Goal: Information Seeking & Learning: Learn about a topic

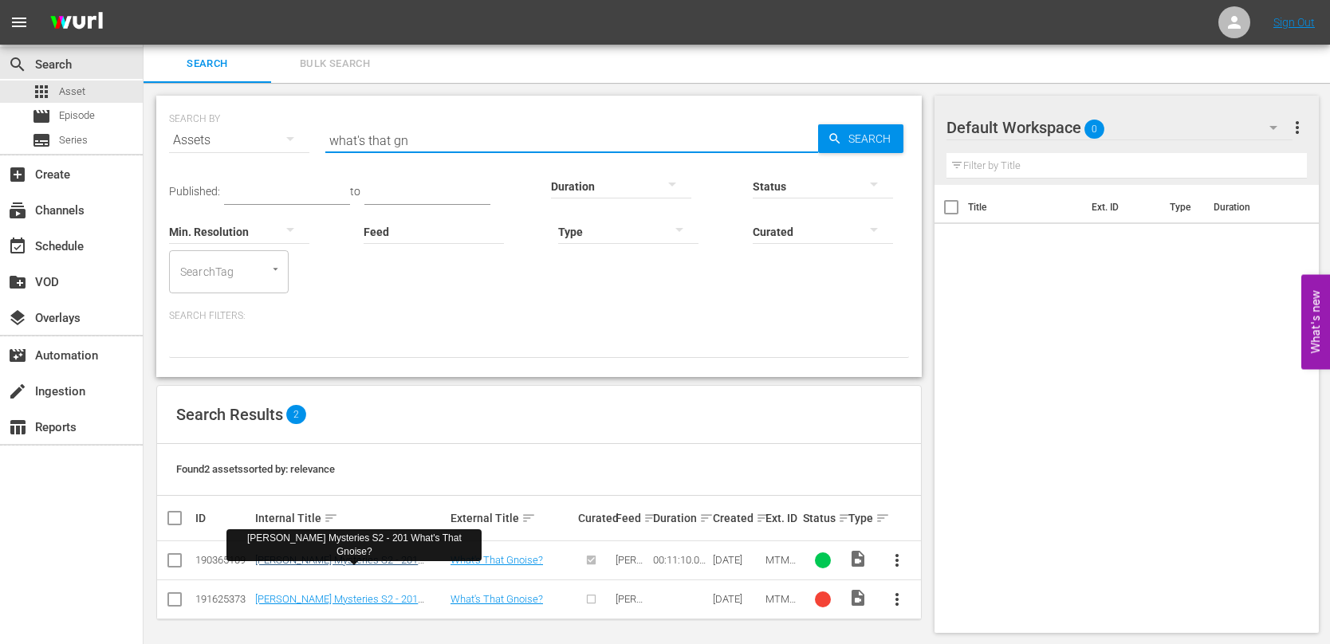
type input "what's that gn"
click at [374, 560] on link "[PERSON_NAME] Mysteries S2 - 201 What's That Gnoise?" at bounding box center [336, 566] width 163 height 24
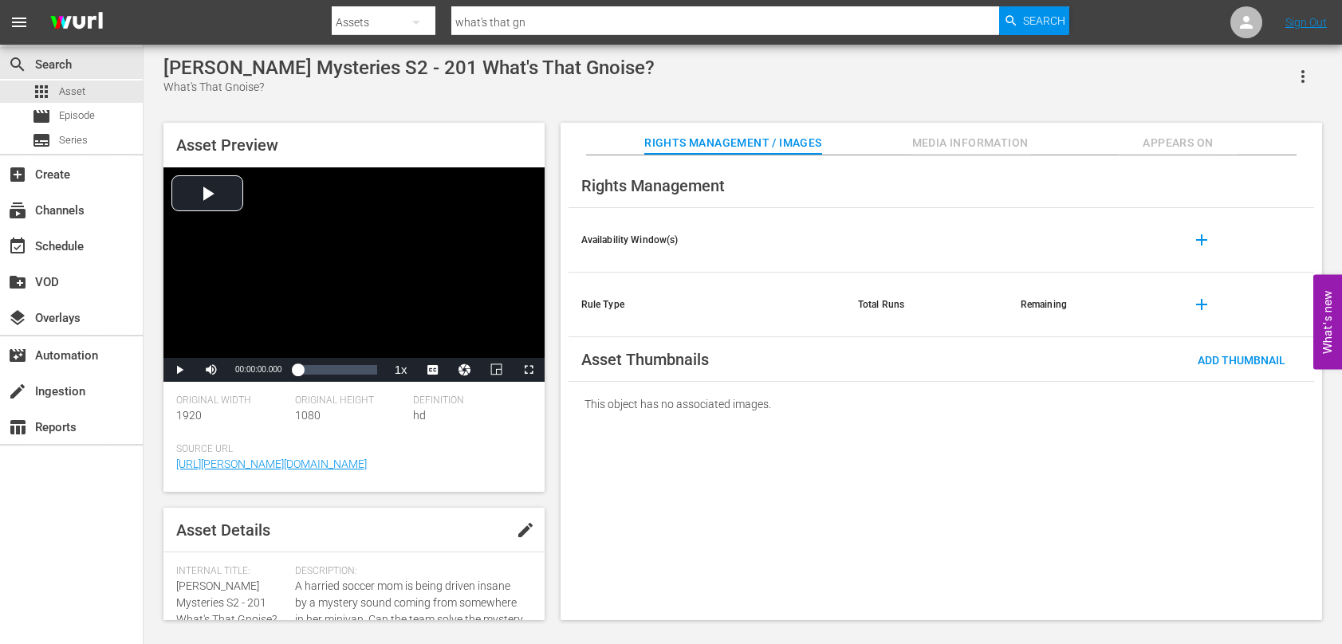
click at [1314, 73] on button "button" at bounding box center [1302, 76] width 38 height 38
click at [1145, 69] on div "[PERSON_NAME] Mysteries S2 - 201 What's That Gnoise? What's That Gnoise?" at bounding box center [742, 76] width 1158 height 39
click at [179, 370] on span "Video Player" at bounding box center [179, 370] width 0 height 0
click at [439, 328] on span "Video Player" at bounding box center [440, 332] width 14 height 16
click at [59, 85] on span "Asset" at bounding box center [72, 92] width 26 height 16
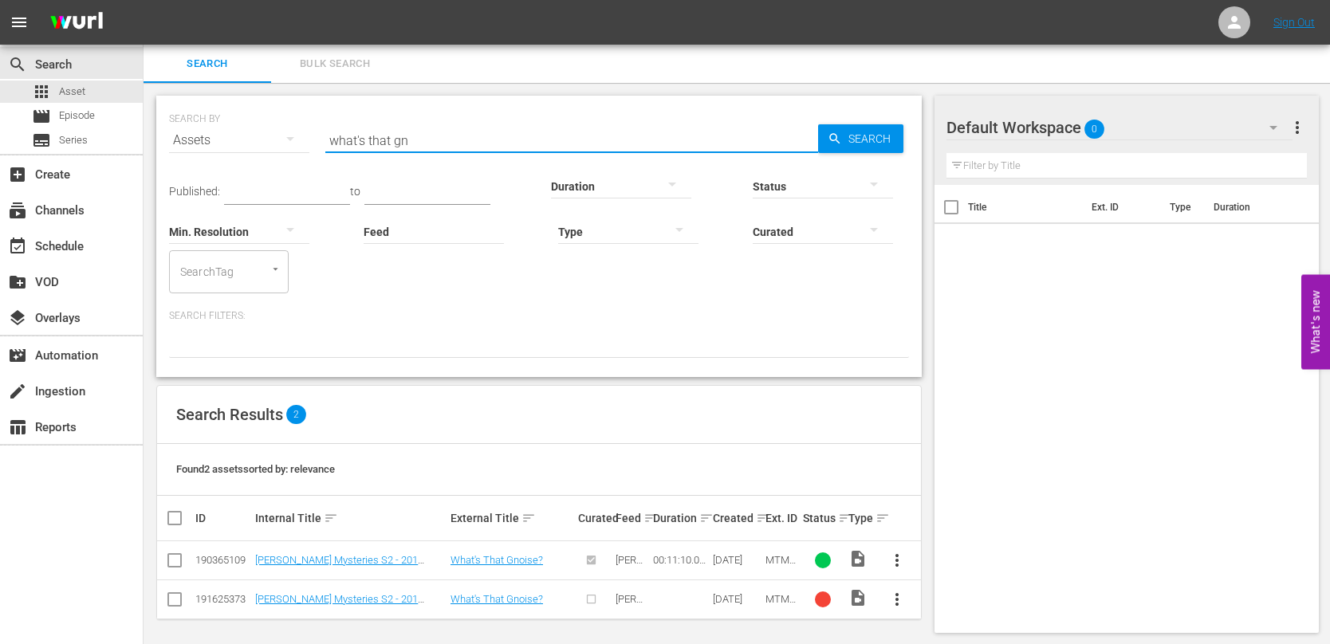
drag, startPoint x: 415, startPoint y: 144, endPoint x: 150, endPoint y: 140, distance: 264.7
click at [150, 140] on div "SEARCH BY Search By Assets Search ID, Title, Description, Keywords, or Category…" at bounding box center [538, 366] width 791 height 566
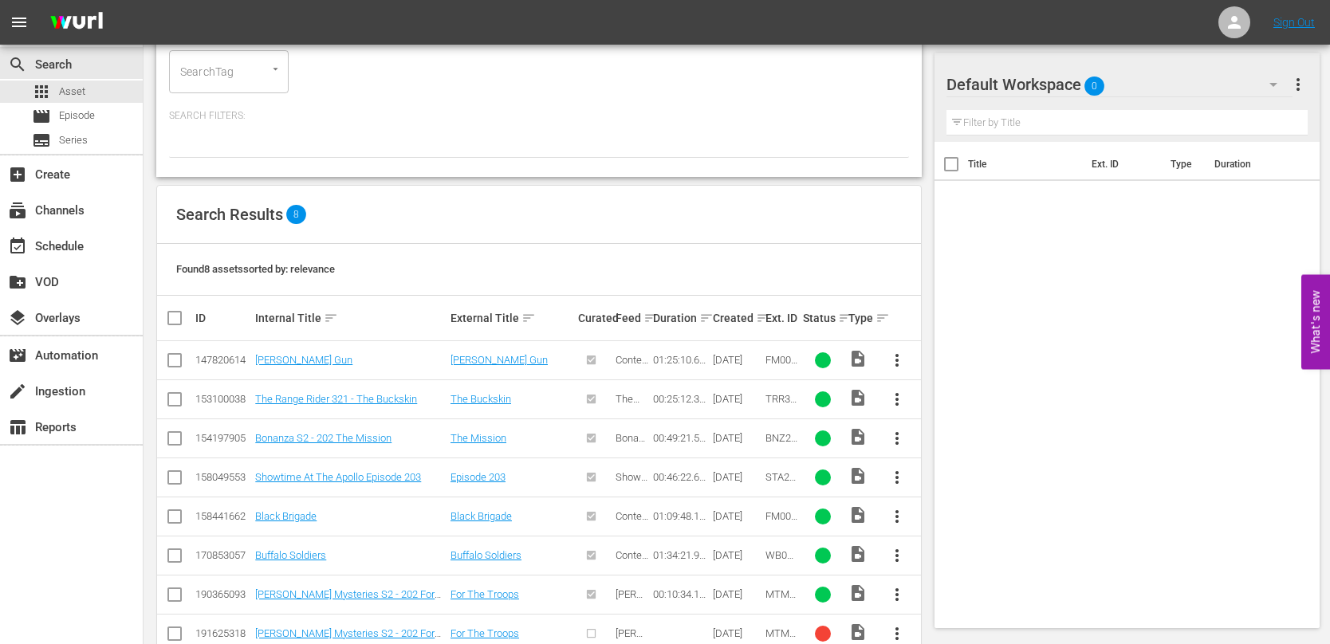
scroll to position [239, 0]
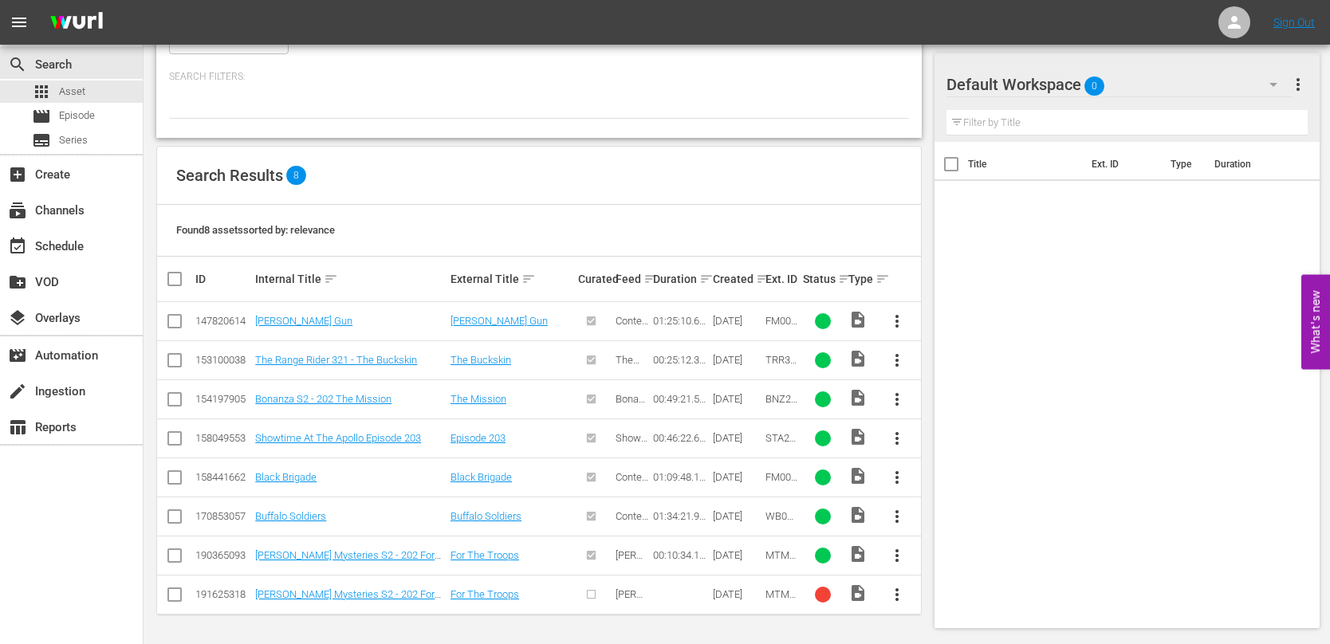
type input "for the troops"
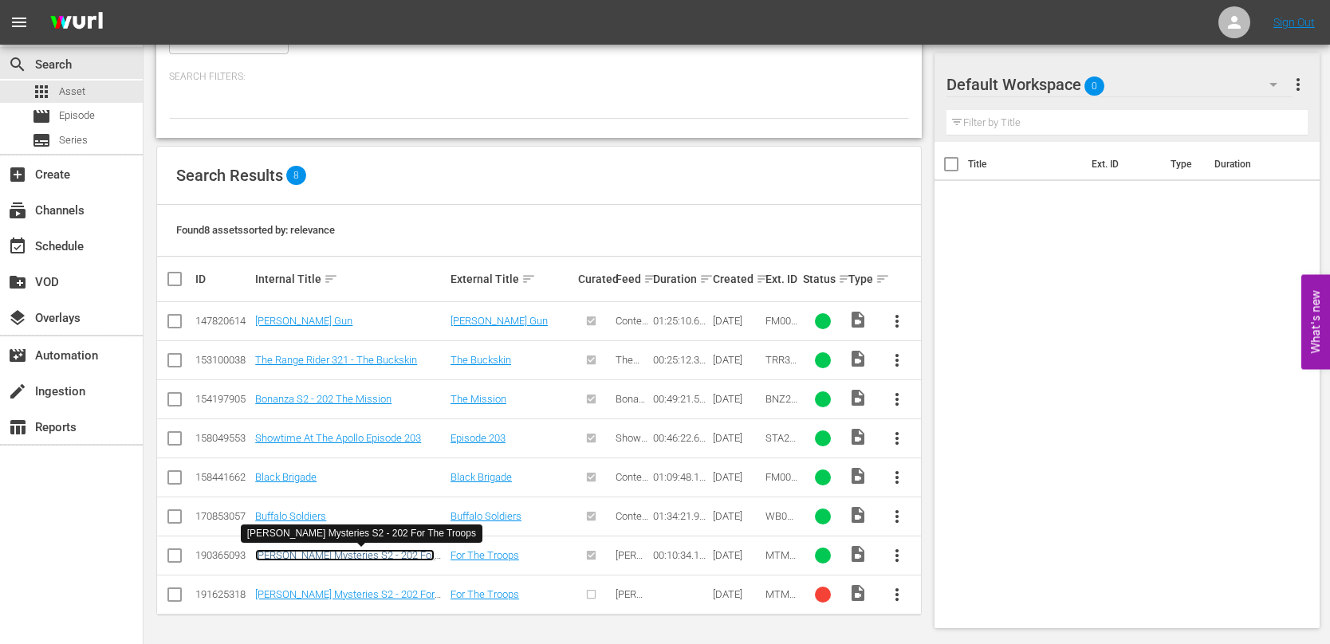
click at [366, 557] on link "[PERSON_NAME] Mysteries S2 - 202 For The Troops" at bounding box center [344, 561] width 179 height 24
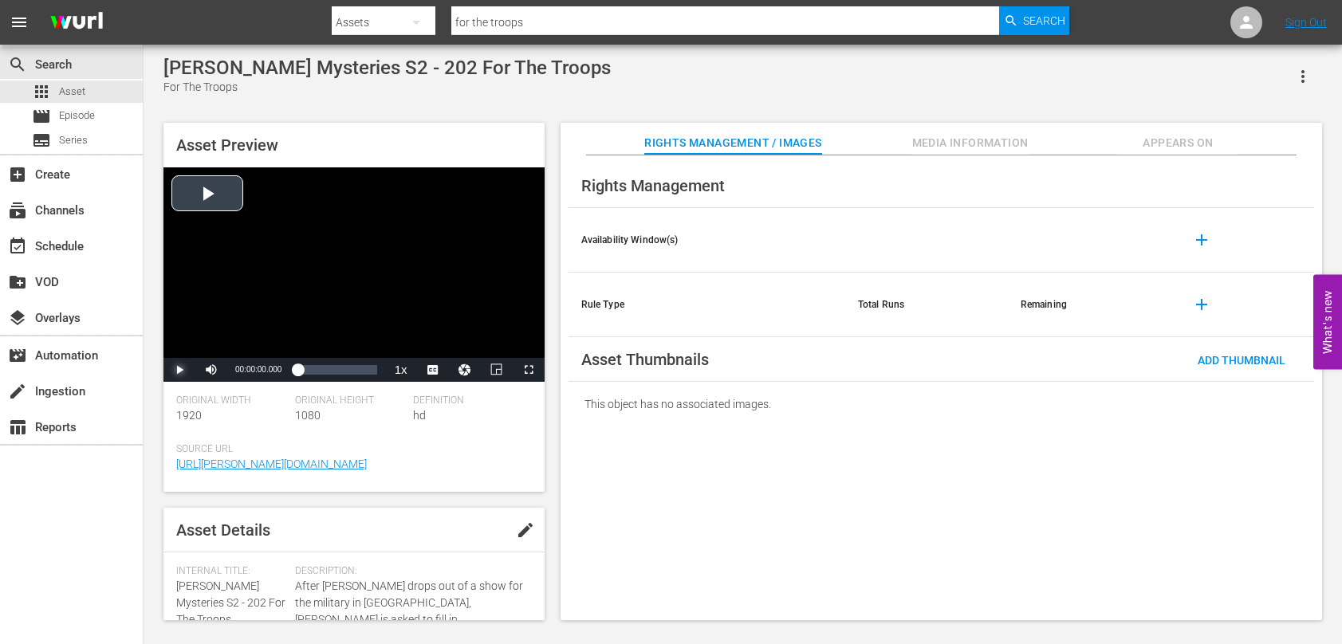
click at [179, 370] on span "Video Player" at bounding box center [179, 370] width 0 height 0
click at [436, 332] on span "Video Player" at bounding box center [440, 332] width 14 height 16
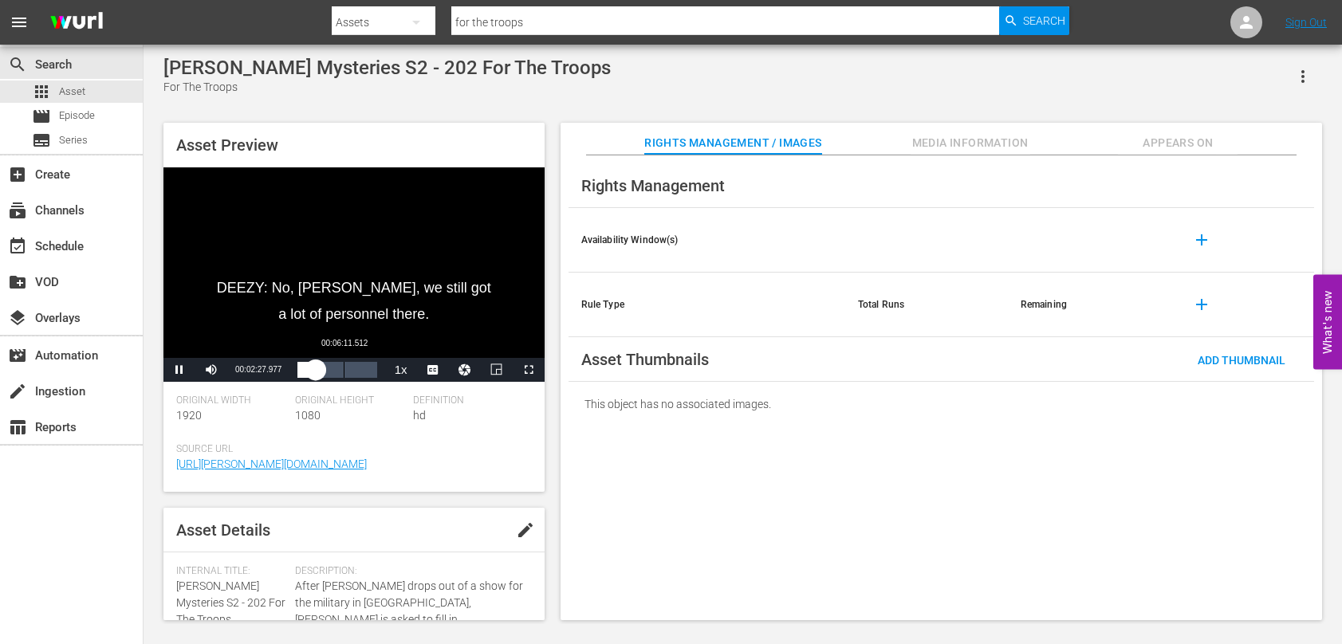
click at [344, 373] on div "Loaded : 33.15% 00:06:11.512 00:02:28.210" at bounding box center [336, 370] width 79 height 16
click at [370, 373] on div "Loaded : 83.35% 00:09:42.889 00:07:42.756" at bounding box center [336, 370] width 79 height 16
click at [99, 88] on div "apps Asset" at bounding box center [71, 92] width 143 height 22
